Goal: Information Seeking & Learning: Learn about a topic

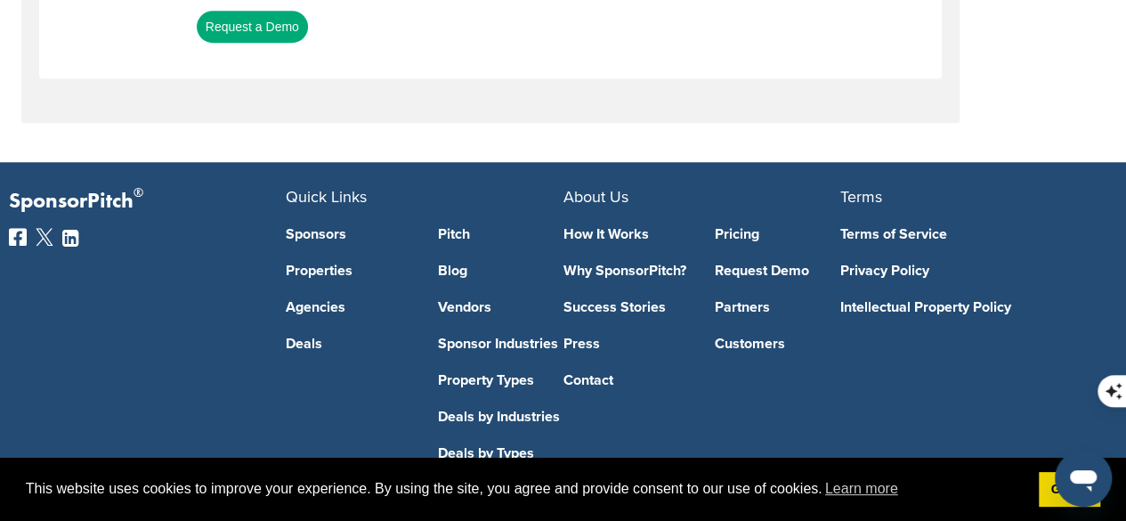
scroll to position [807, 0]
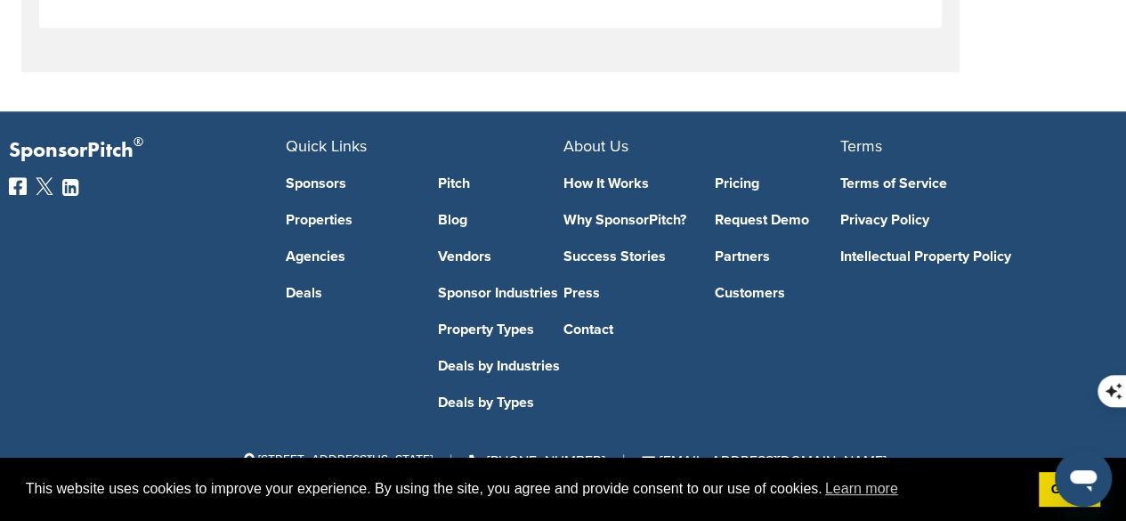
click at [323, 182] on link "Sponsors" at bounding box center [348, 183] width 125 height 14
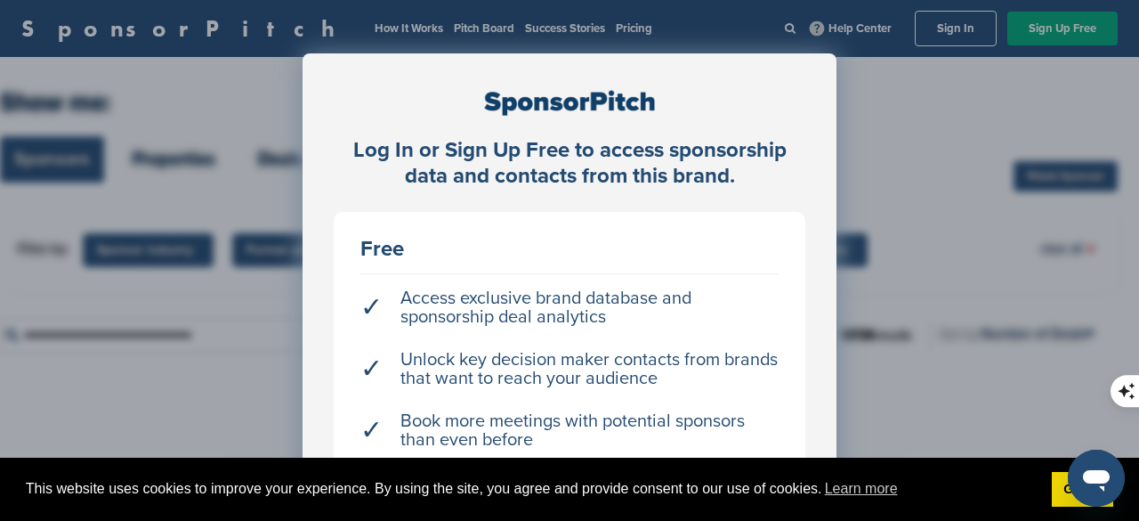
click at [1070, 494] on div "Open messaging window" at bounding box center [1096, 477] width 53 height 53
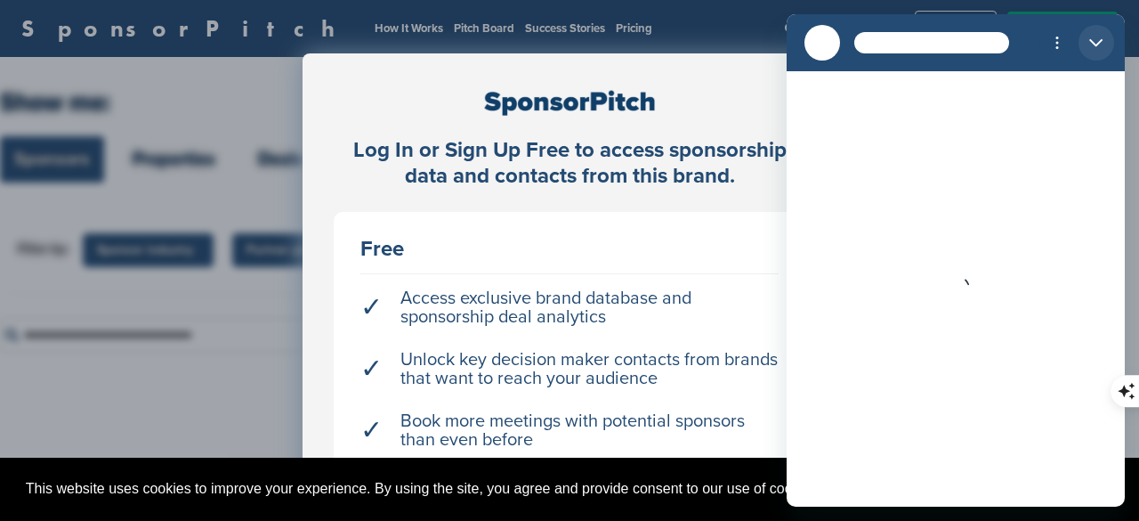
click at [1096, 43] on icon "Close" at bounding box center [1096, 43] width 14 height 14
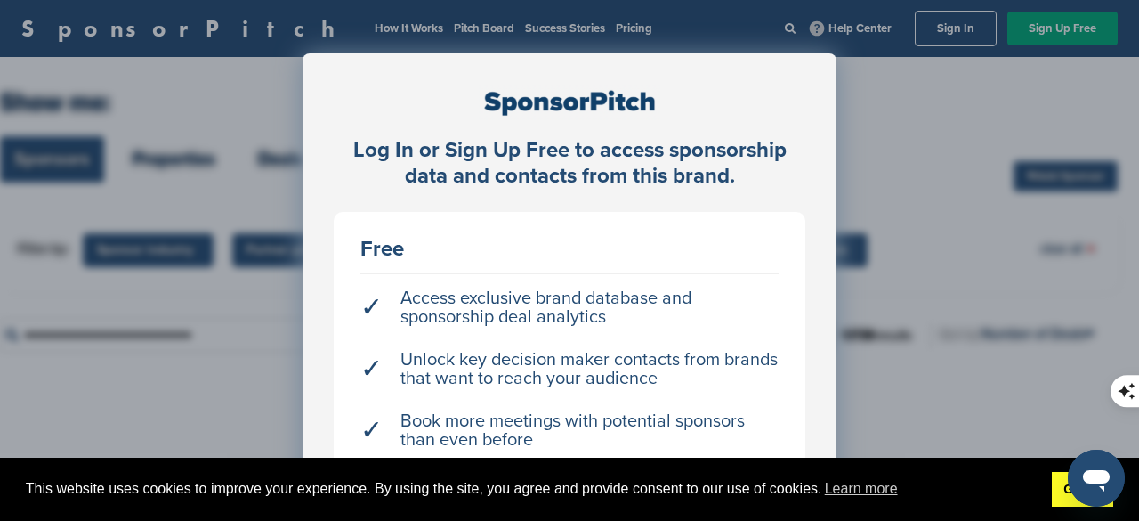
click at [1056, 506] on link "Got it!" at bounding box center [1082, 490] width 61 height 36
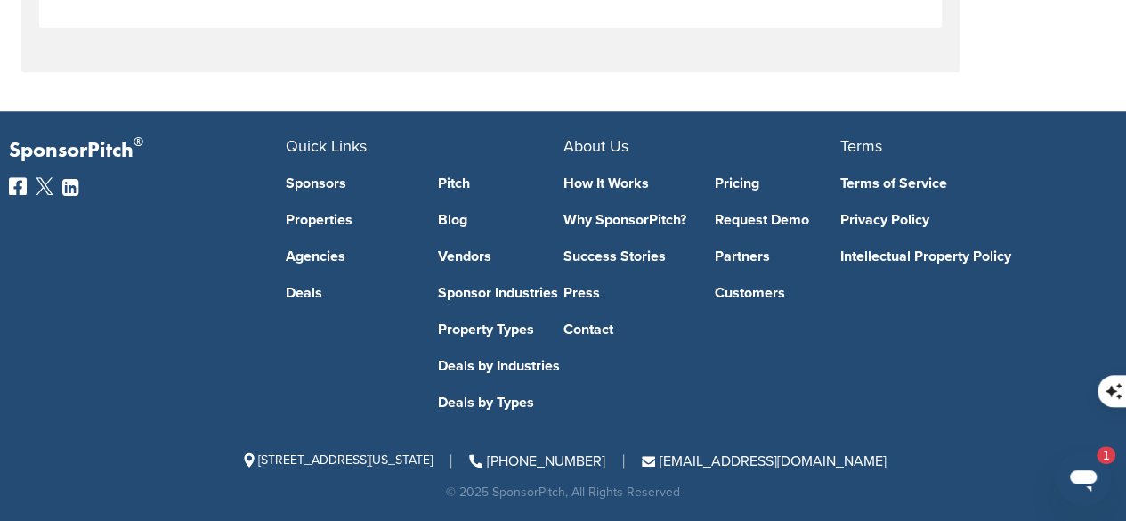
click at [634, 256] on link "Success Stories" at bounding box center [625, 256] width 125 height 14
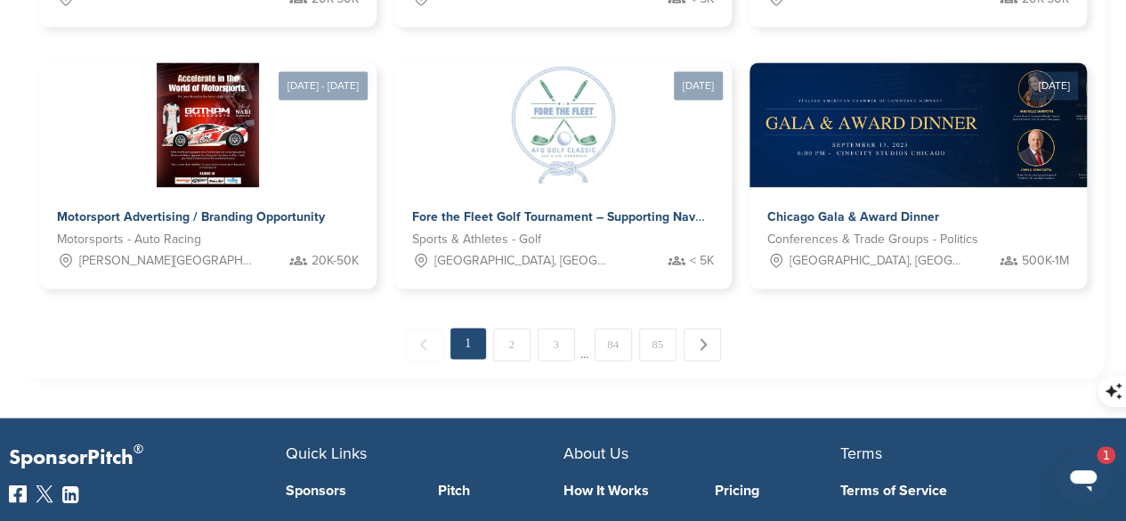
scroll to position [1324, 0]
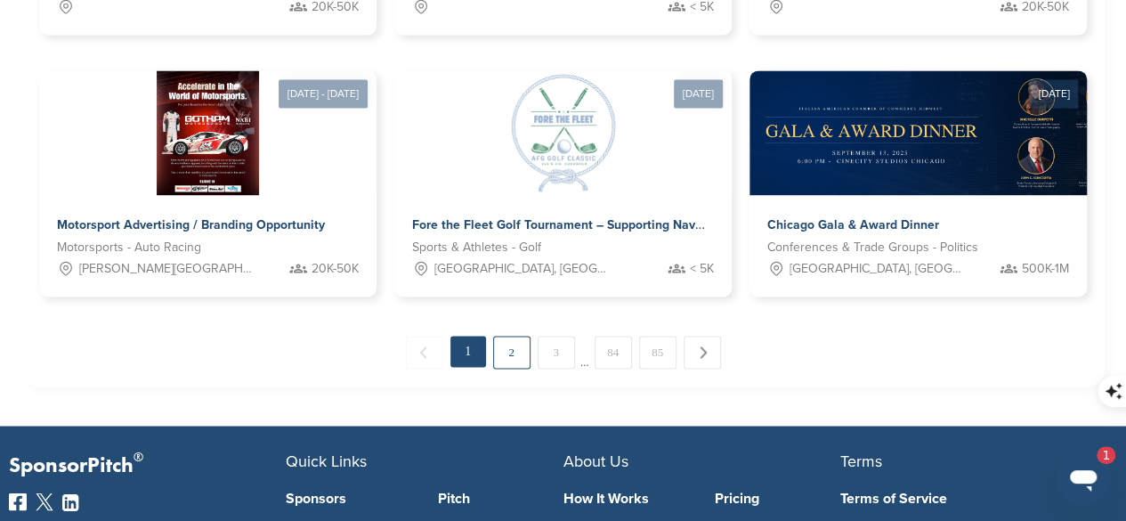
click at [517, 350] on link "2" at bounding box center [511, 352] width 37 height 33
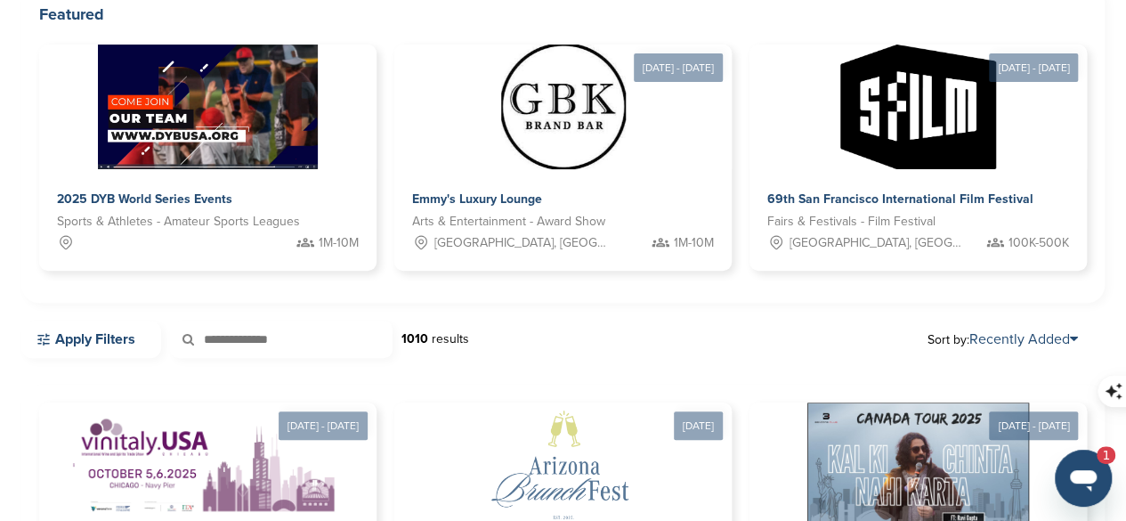
scroll to position [0, 0]
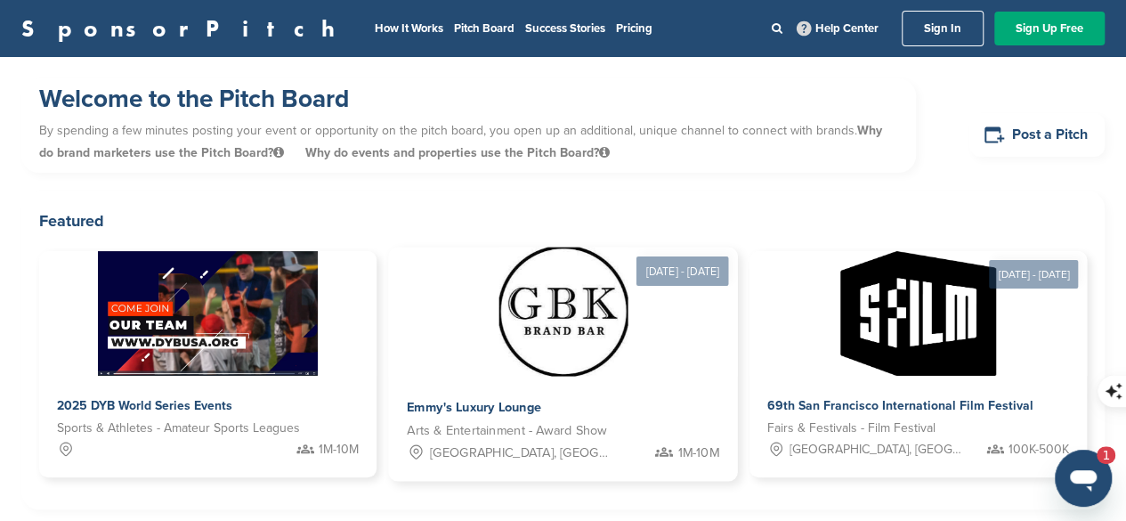
click at [569, 337] on img at bounding box center [562, 311] width 129 height 129
